Goal: Information Seeking & Learning: Check status

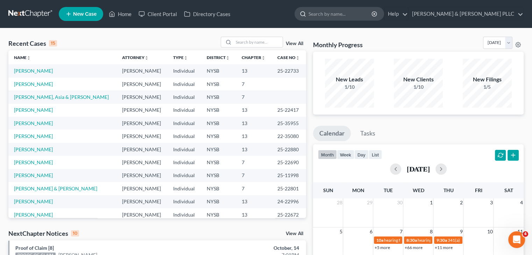
click at [362, 14] on input "search" at bounding box center [341, 13] width 64 height 13
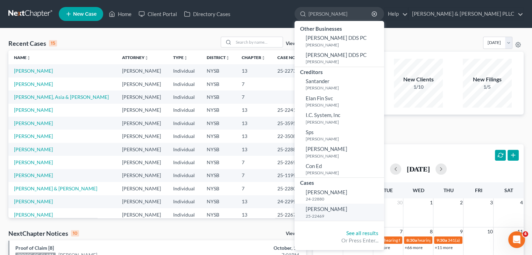
type input "Schoen"
click at [347, 210] on span "[PERSON_NAME]" at bounding box center [327, 209] width 42 height 6
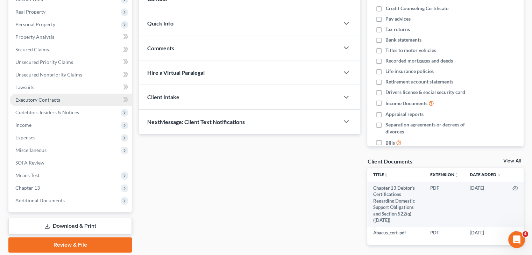
scroll to position [133, 0]
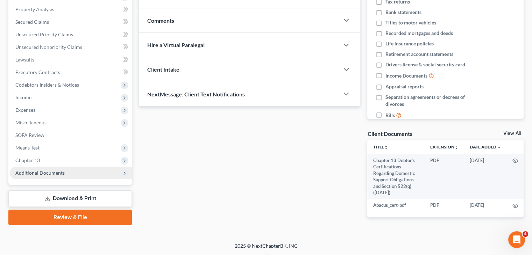
click at [35, 174] on span "Additional Documents" at bounding box center [39, 173] width 49 height 6
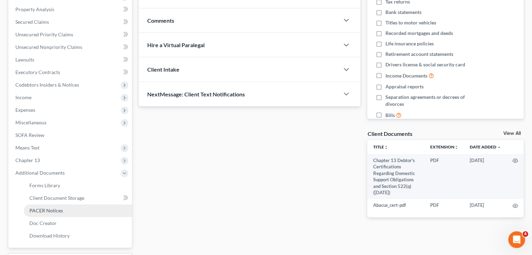
click at [49, 212] on span "PACER Notices" at bounding box center [46, 211] width 34 height 6
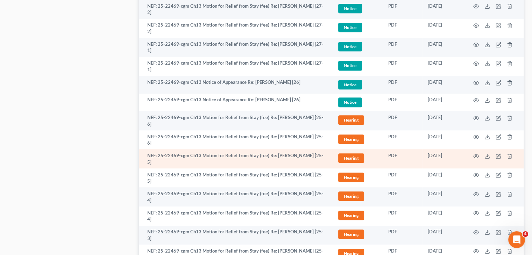
scroll to position [735, 0]
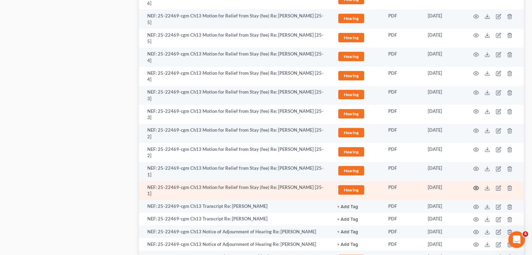
click at [476, 189] on icon "button" at bounding box center [476, 188] width 6 height 6
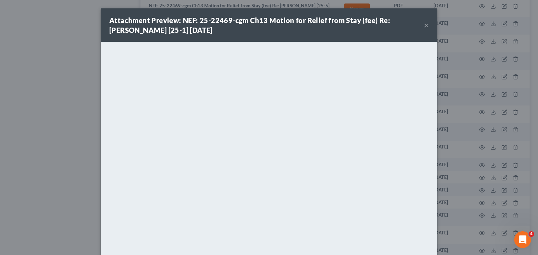
click at [423, 24] on button "×" at bounding box center [425, 25] width 5 height 8
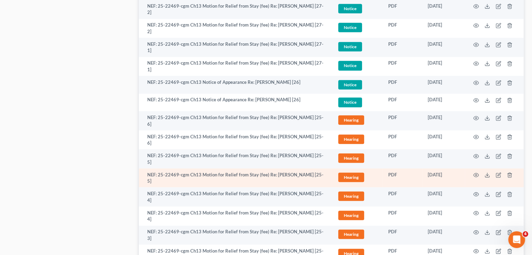
scroll to position [560, 0]
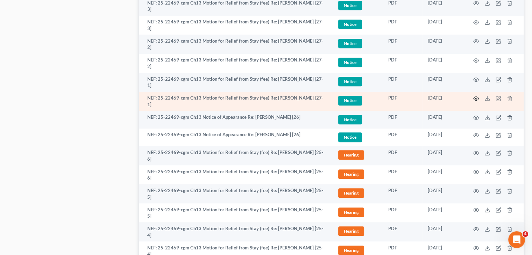
click at [475, 97] on icon "button" at bounding box center [476, 99] width 5 height 4
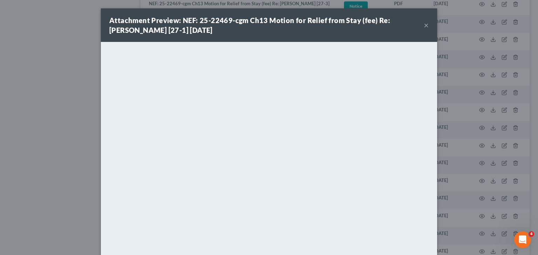
click at [420, 25] on div "Attachment Preview: NEF: 25-22469-cgm Ch13 Motion for Relief from Stay (fee) Re…" at bounding box center [269, 25] width 336 height 34
click at [423, 26] on button "×" at bounding box center [425, 25] width 5 height 8
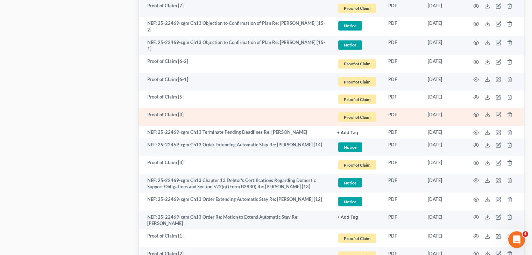
scroll to position [1330, 0]
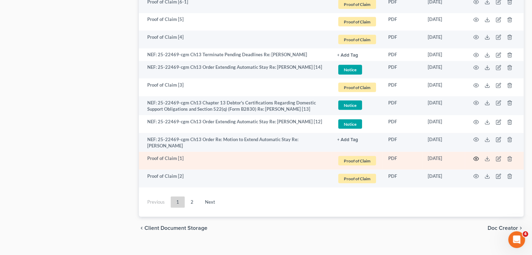
click at [475, 162] on icon "button" at bounding box center [476, 159] width 6 height 6
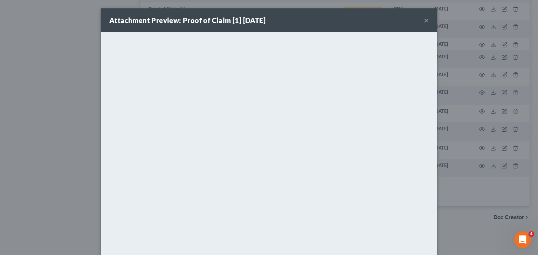
click at [423, 20] on button "×" at bounding box center [425, 20] width 5 height 8
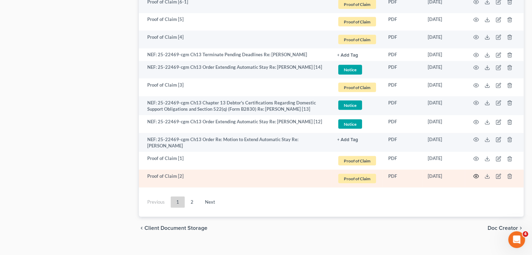
click at [476, 179] on icon "button" at bounding box center [476, 177] width 6 height 6
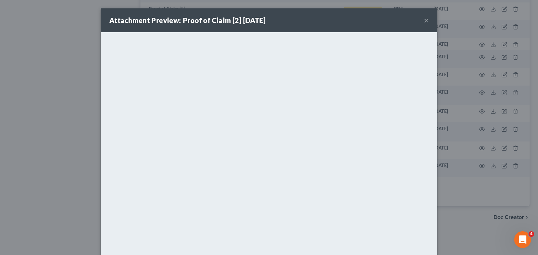
click at [424, 20] on button "×" at bounding box center [425, 20] width 5 height 8
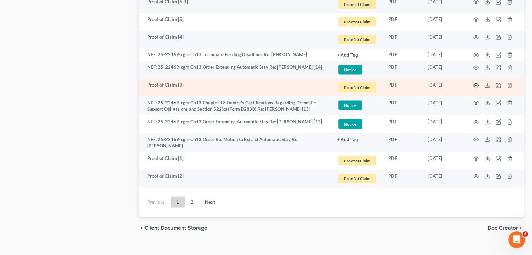
click at [477, 86] on icon "button" at bounding box center [476, 86] width 6 height 6
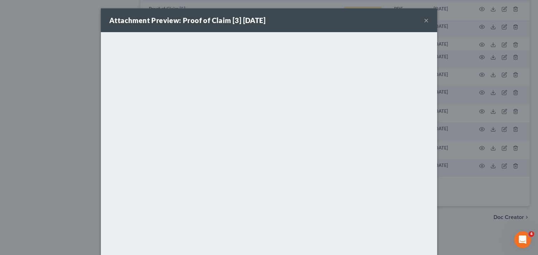
click at [423, 20] on button "×" at bounding box center [425, 20] width 5 height 8
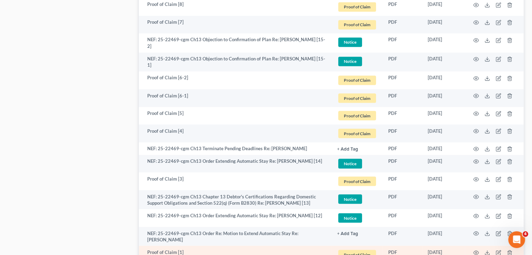
scroll to position [1225, 0]
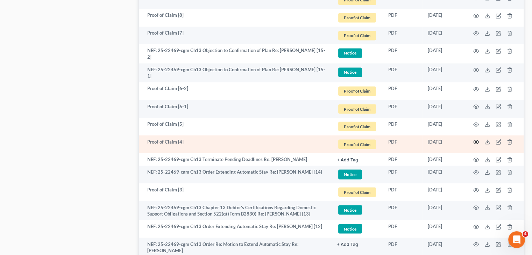
click at [475, 144] on icon "button" at bounding box center [476, 142] width 6 height 6
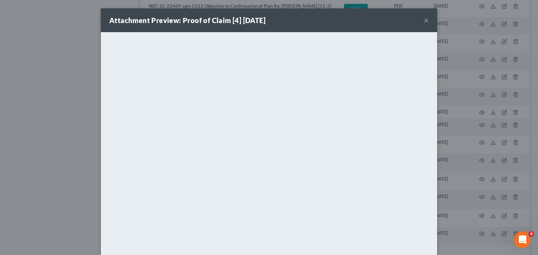
click at [423, 21] on button "×" at bounding box center [425, 20] width 5 height 8
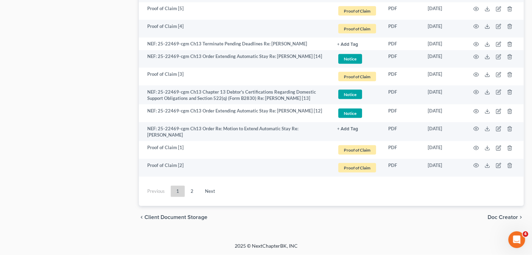
scroll to position [1344, 0]
click at [190, 189] on link "2" at bounding box center [192, 191] width 14 height 11
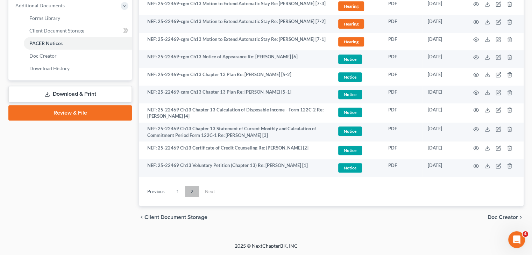
scroll to position [306, 0]
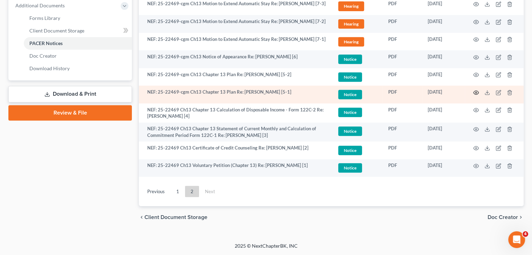
click at [476, 91] on icon "button" at bounding box center [476, 93] width 6 height 6
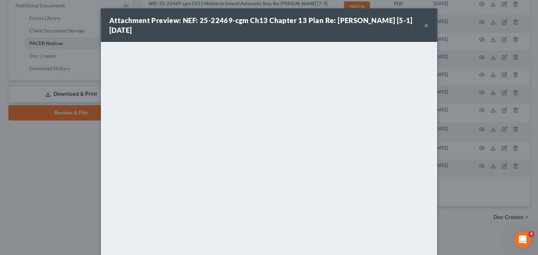
click at [423, 25] on button "×" at bounding box center [425, 25] width 5 height 8
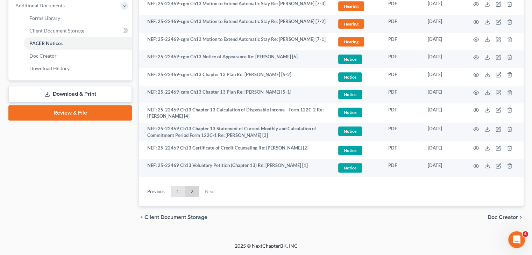
click at [178, 192] on link "1" at bounding box center [178, 191] width 14 height 11
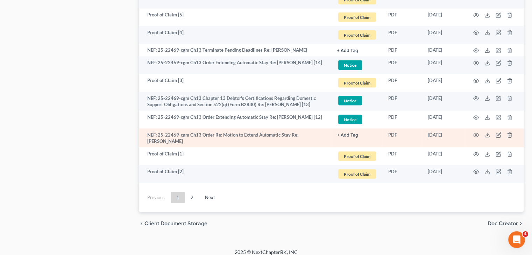
scroll to position [1344, 0]
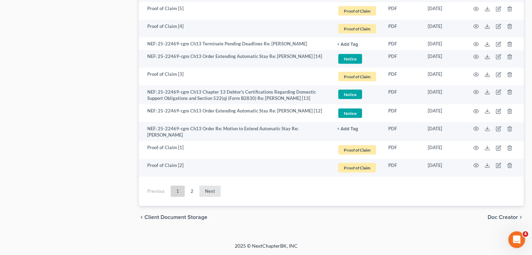
click at [200, 191] on link "Next" at bounding box center [209, 191] width 21 height 11
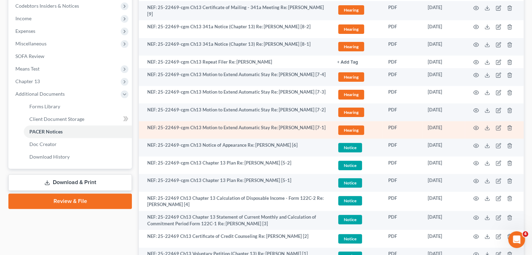
scroll to position [166, 0]
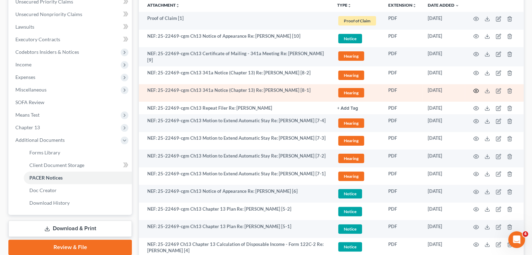
click at [475, 89] on icon "button" at bounding box center [476, 91] width 6 height 6
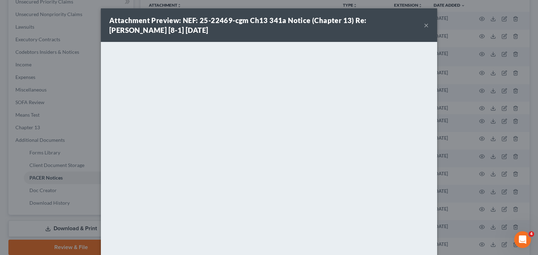
click at [424, 27] on button "×" at bounding box center [425, 25] width 5 height 8
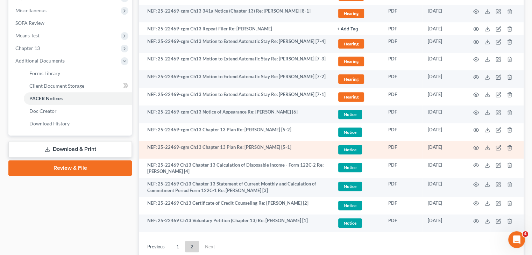
scroll to position [306, 0]
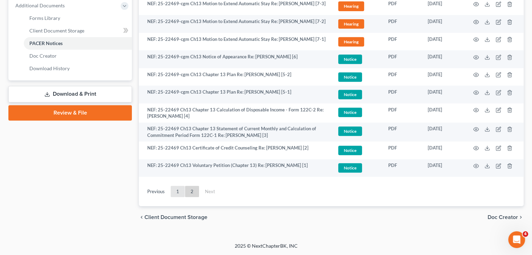
click at [174, 191] on link "1" at bounding box center [178, 191] width 14 height 11
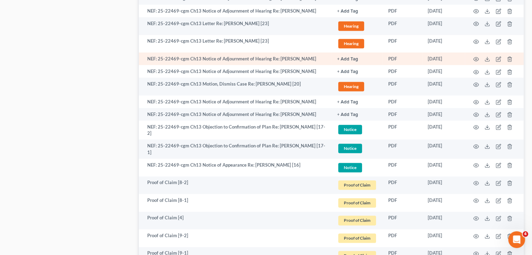
scroll to position [935, 0]
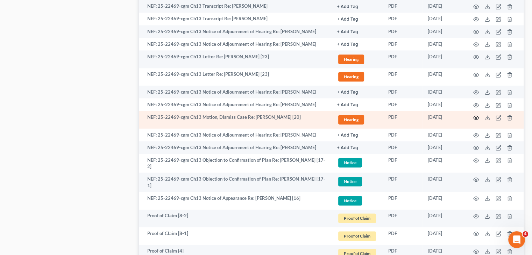
click at [475, 119] on icon "button" at bounding box center [476, 118] width 6 height 6
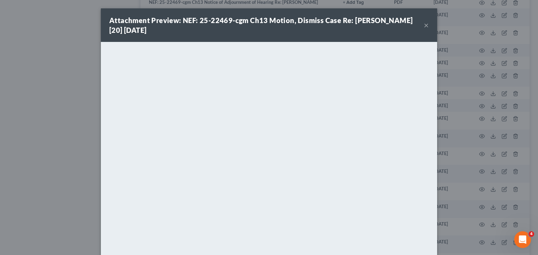
click at [423, 25] on button "×" at bounding box center [425, 25] width 5 height 8
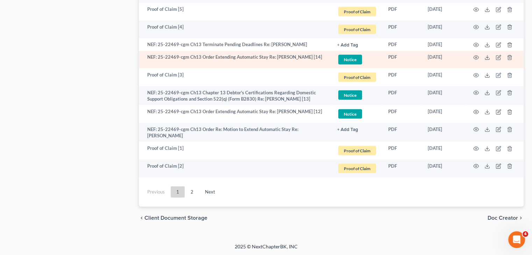
scroll to position [1344, 0]
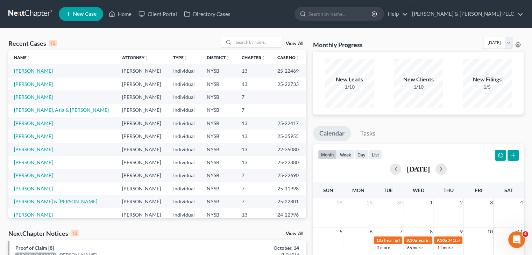
click at [50, 70] on link "Schoengold, Jeffrey" at bounding box center [33, 71] width 39 height 6
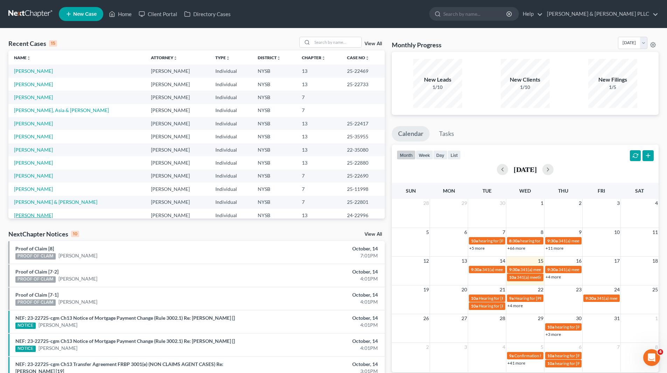
click at [22, 215] on link "[PERSON_NAME]" at bounding box center [33, 215] width 39 height 6
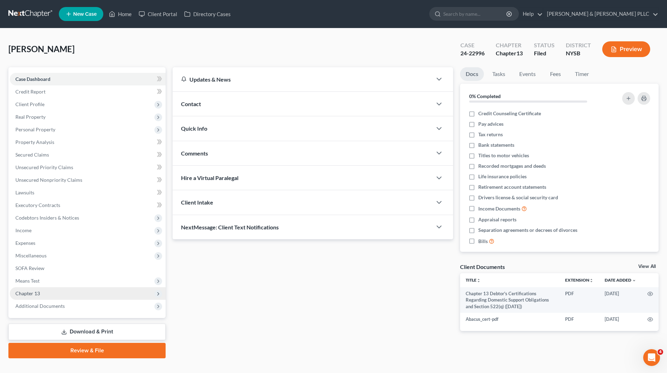
click at [82, 293] on span "Chapter 13" at bounding box center [88, 293] width 156 height 13
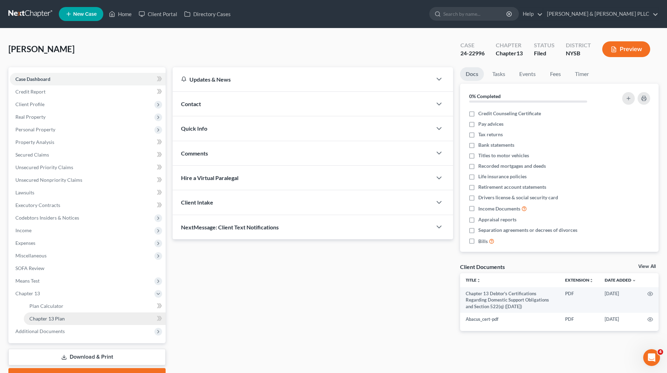
click at [75, 317] on link "Chapter 13 Plan" at bounding box center [95, 318] width 142 height 13
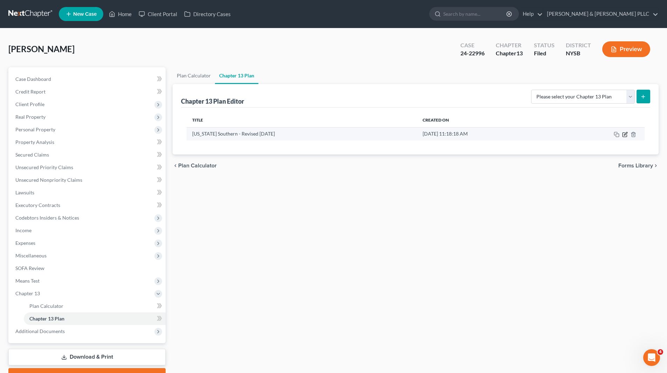
click at [624, 134] on icon "button" at bounding box center [625, 133] width 3 height 3
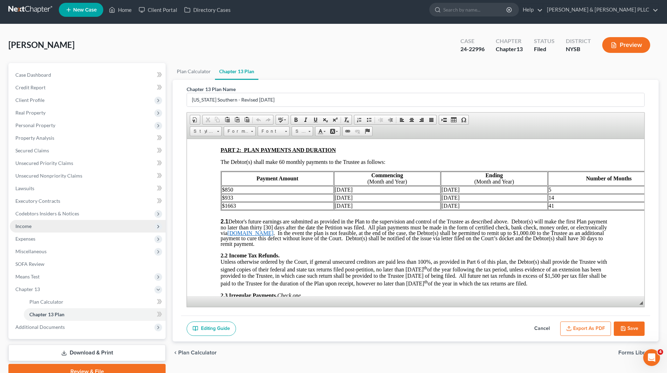
scroll to position [37, 0]
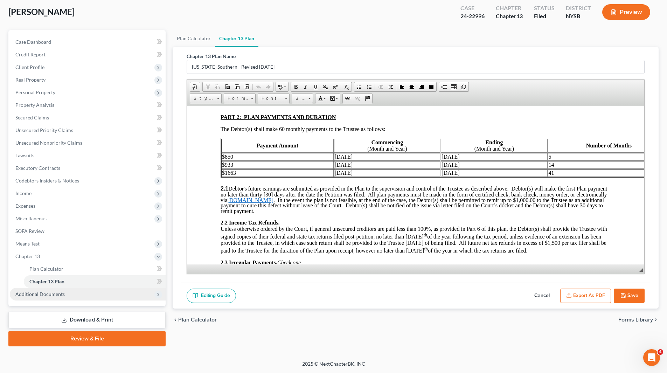
click at [33, 293] on span "Additional Documents" at bounding box center [39, 294] width 49 height 6
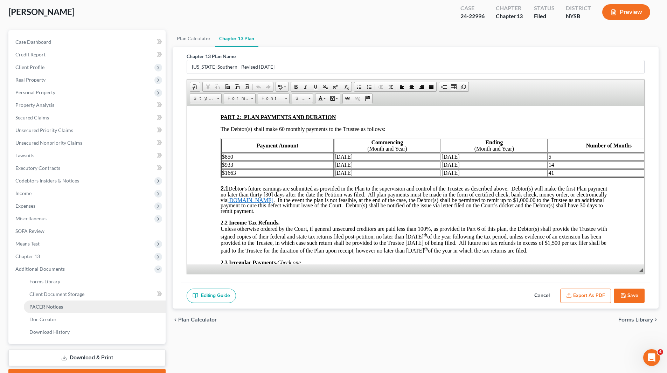
click at [38, 307] on span "PACER Notices" at bounding box center [46, 306] width 34 height 6
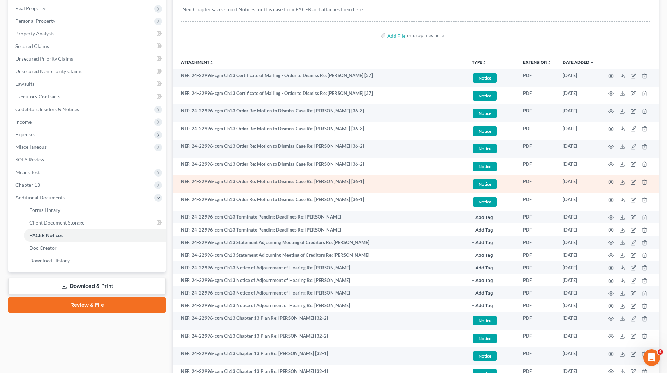
scroll to position [175, 0]
